Goal: Check status: Check status

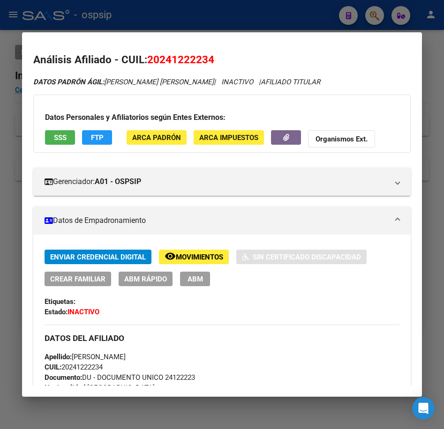
scroll to position [245, 0]
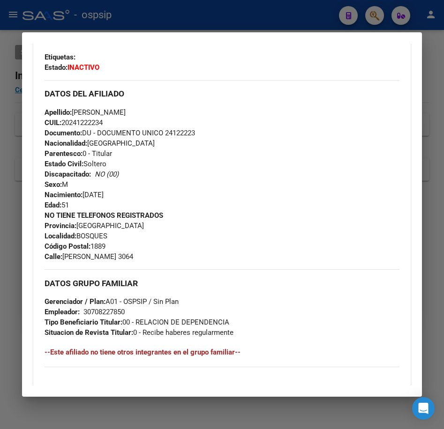
click at [265, 15] on div at bounding box center [222, 214] width 444 height 429
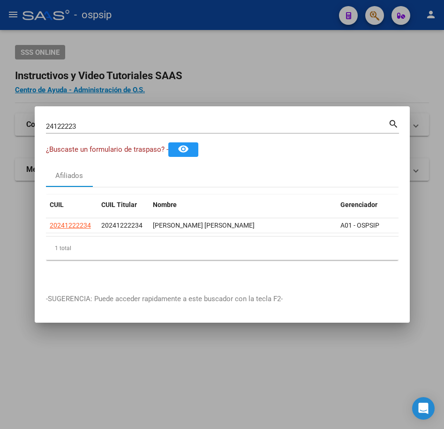
click at [265, 15] on div at bounding box center [222, 214] width 444 height 429
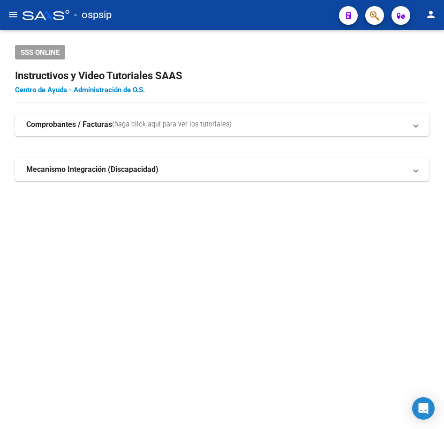
click at [366, 9] on app-search-popup at bounding box center [374, 14] width 19 height 12
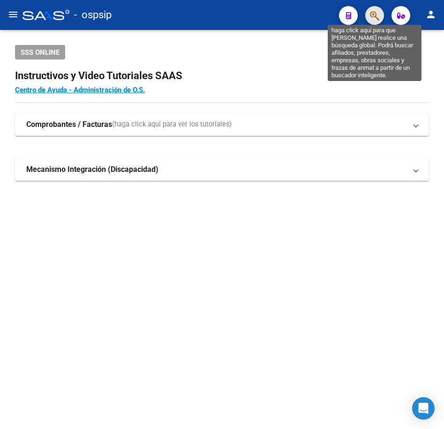
click at [376, 16] on icon "button" at bounding box center [374, 15] width 9 height 11
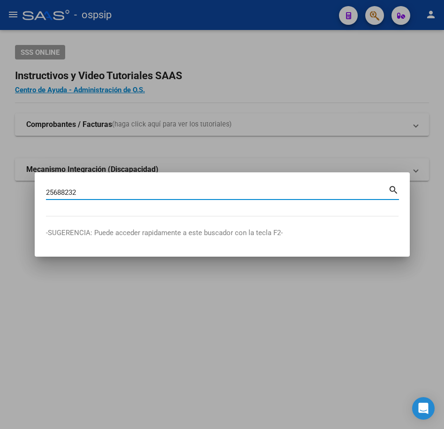
type input "25688232"
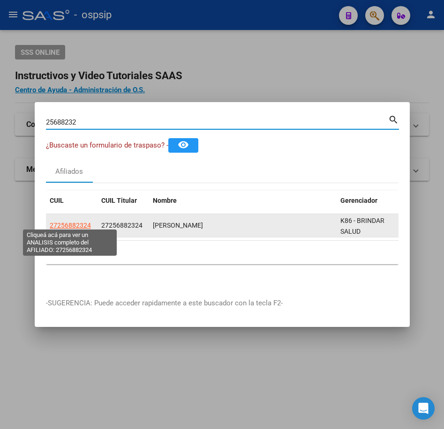
click at [67, 222] on span "27256882324" at bounding box center [70, 225] width 41 height 7
type textarea "27256882324"
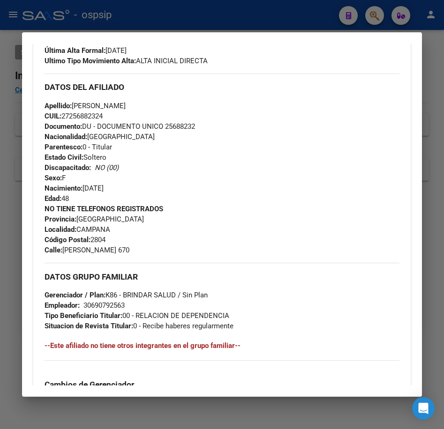
scroll to position [281, 0]
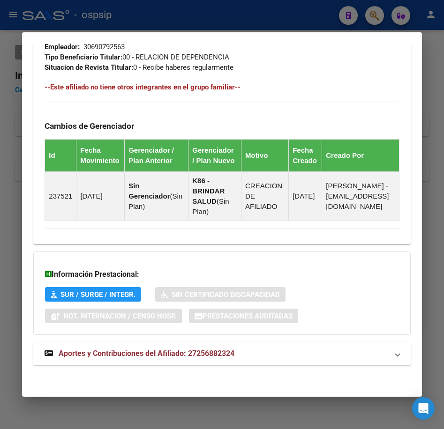
click at [298, 354] on mat-panel-title "Aportes y Contribuciones del Afiliado: 27256882324" at bounding box center [215, 353] width 343 height 11
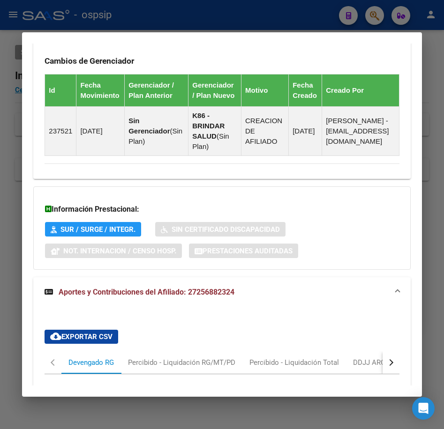
scroll to position [840, 0]
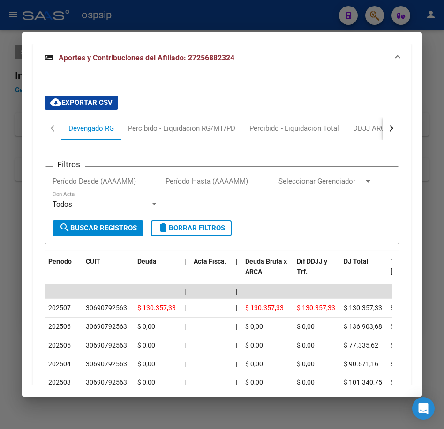
click at [390, 136] on button "button" at bounding box center [390, 128] width 17 height 22
click at [365, 133] on div "ARCA Relaciones Laborales" at bounding box center [327, 128] width 88 height 10
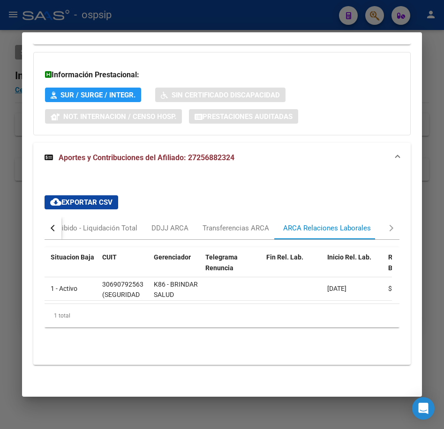
scroll to position [0, 102]
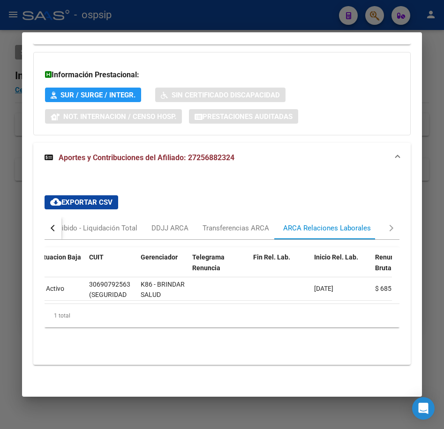
click at [312, 19] on div at bounding box center [222, 214] width 444 height 429
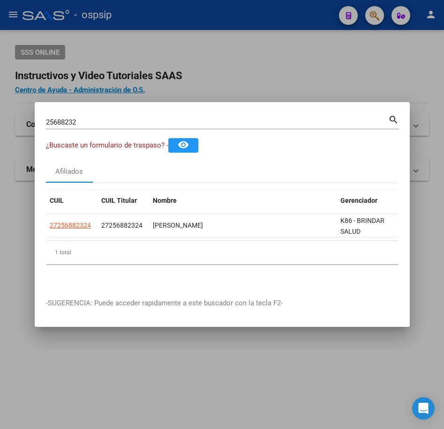
click at [319, 70] on div at bounding box center [222, 214] width 444 height 429
